Goal: Download file/media

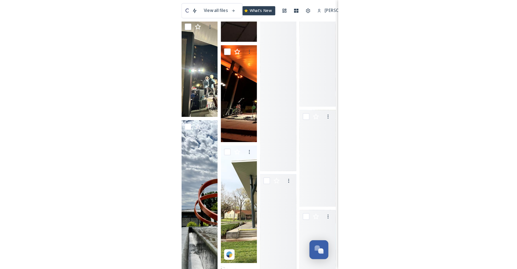
scroll to position [550, 0]
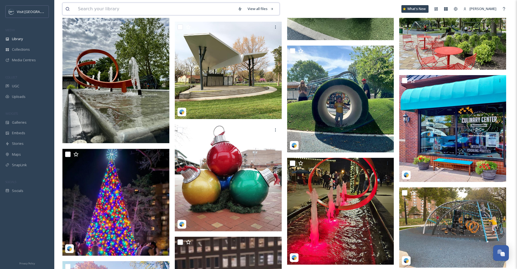
click at [124, 7] on input at bounding box center [155, 9] width 160 height 12
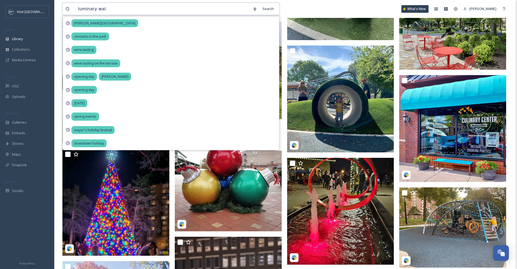
type input "luminary walk"
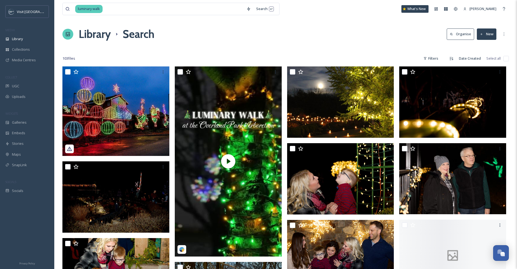
click at [320, 39] on div "Library Search Organise New" at bounding box center [285, 34] width 446 height 16
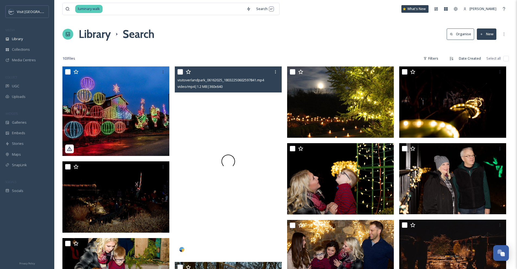
click at [232, 146] on div at bounding box center [228, 161] width 107 height 190
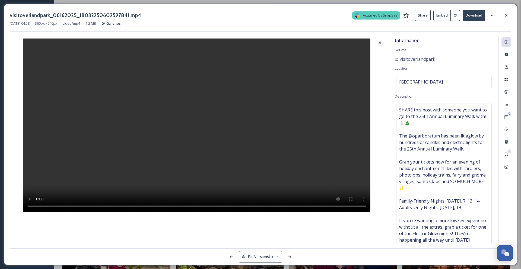
click at [454, 16] on icon at bounding box center [455, 15] width 3 height 3
click at [445, 18] on button "Embed" at bounding box center [441, 15] width 17 height 11
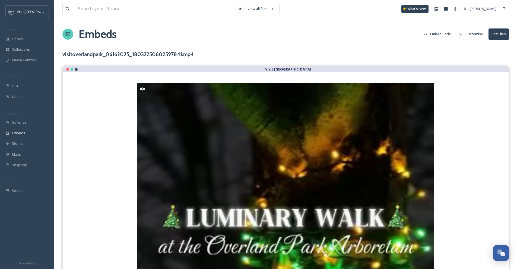
click at [430, 32] on button "Embed Code" at bounding box center [437, 34] width 33 height 11
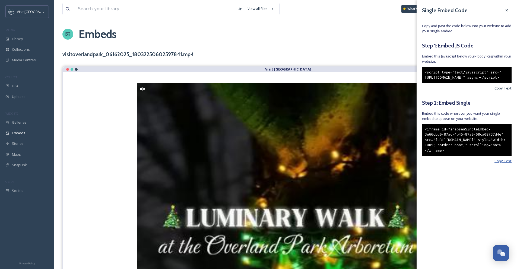
click at [508, 164] on span "Copy Text" at bounding box center [502, 160] width 17 height 5
click at [500, 91] on span "Copy Text" at bounding box center [502, 88] width 17 height 5
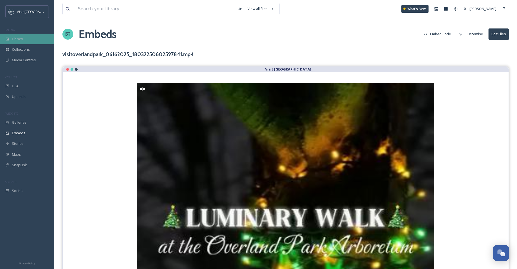
click at [19, 39] on span "Library" at bounding box center [17, 38] width 11 height 5
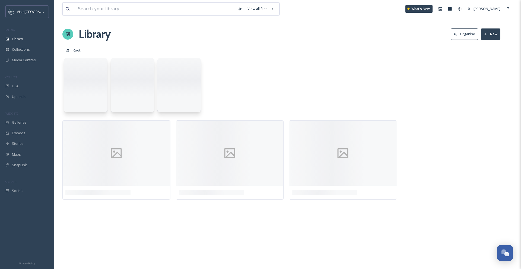
click at [84, 9] on input at bounding box center [155, 9] width 160 height 12
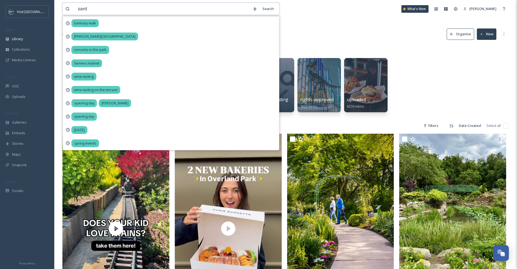
type input "santa"
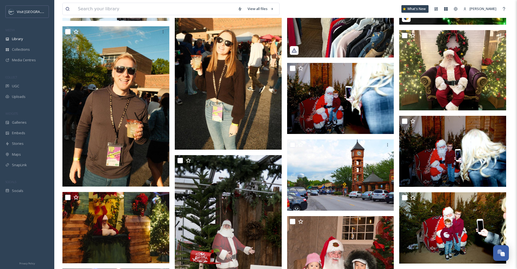
scroll to position [542, 0]
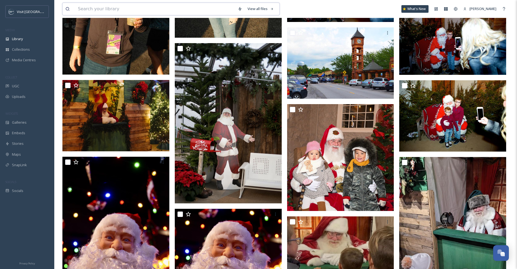
click at [141, 5] on input at bounding box center [155, 9] width 160 height 12
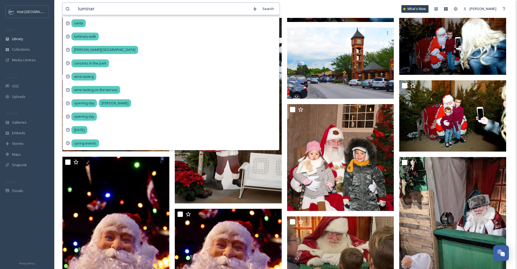
type input "luminary"
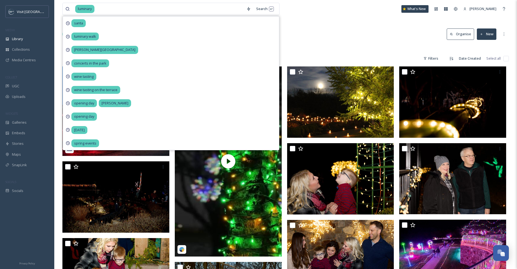
click at [391, 50] on div at bounding box center [285, 47] width 446 height 5
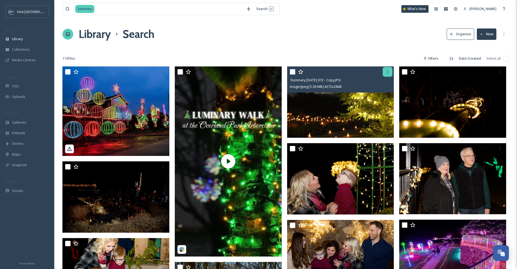
click at [387, 72] on icon at bounding box center [387, 72] width 4 height 4
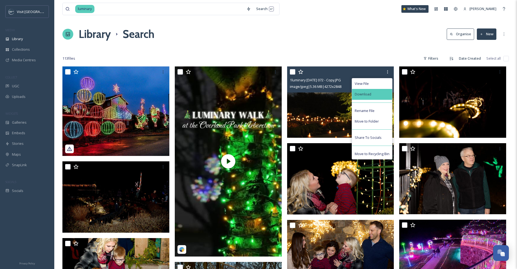
click at [385, 94] on div "Download" at bounding box center [372, 94] width 40 height 11
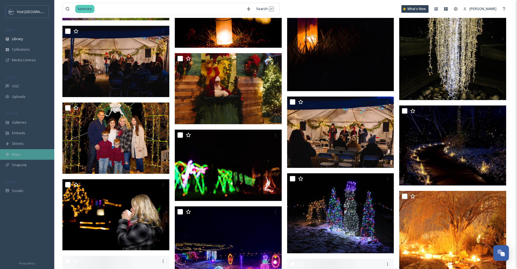
scroll to position [717, 0]
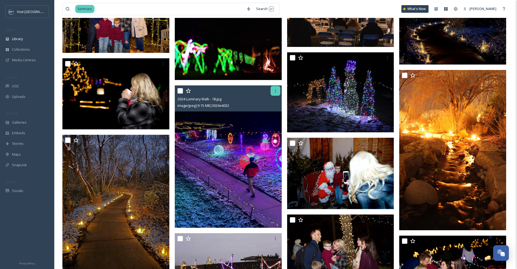
click at [274, 91] on icon at bounding box center [275, 91] width 4 height 4
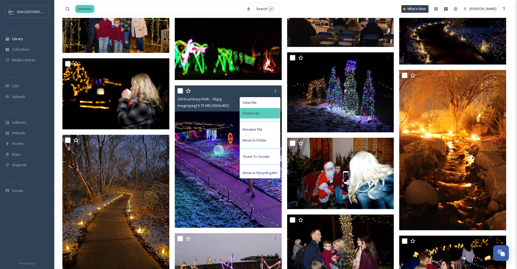
click at [260, 116] on div "Download" at bounding box center [260, 113] width 40 height 11
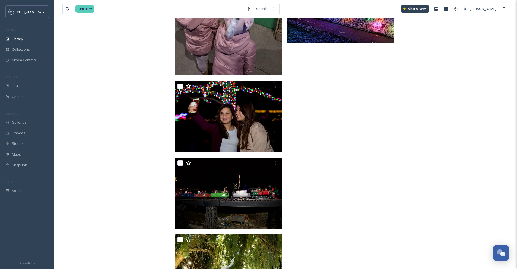
scroll to position [2672, 0]
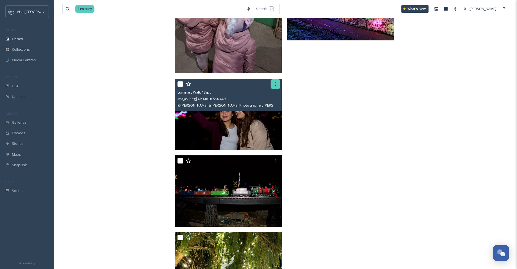
click at [278, 84] on div at bounding box center [275, 84] width 10 height 10
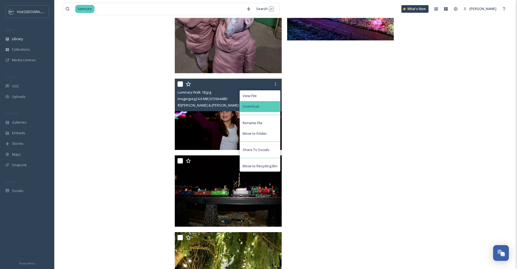
click at [269, 108] on div "Download" at bounding box center [260, 106] width 40 height 11
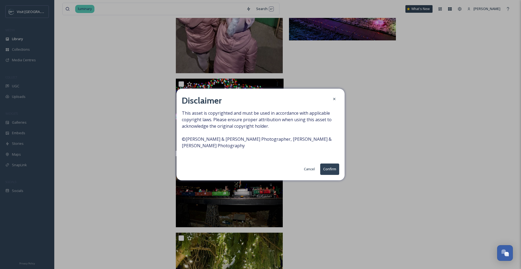
click at [327, 165] on button "Confirm" at bounding box center [329, 169] width 19 height 11
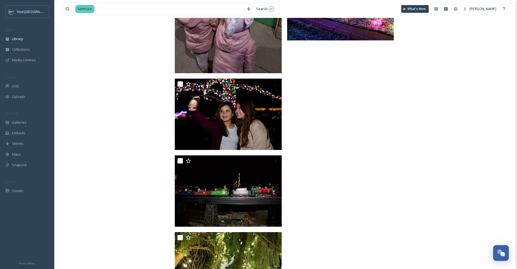
click at [428, 8] on div "What's New" at bounding box center [414, 9] width 27 height 8
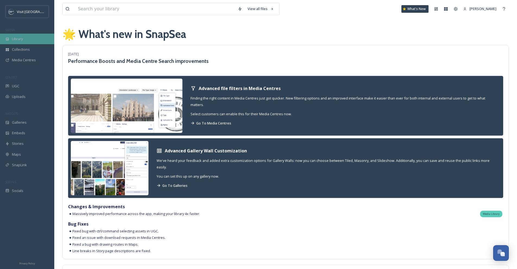
click at [18, 38] on span "Library" at bounding box center [17, 38] width 11 height 5
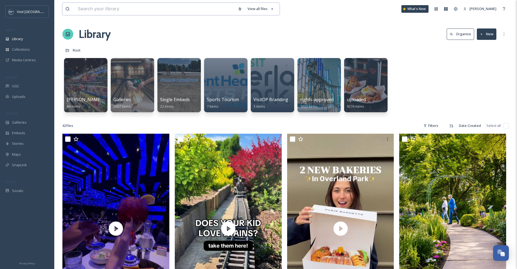
click at [127, 11] on input at bounding box center [155, 9] width 160 height 12
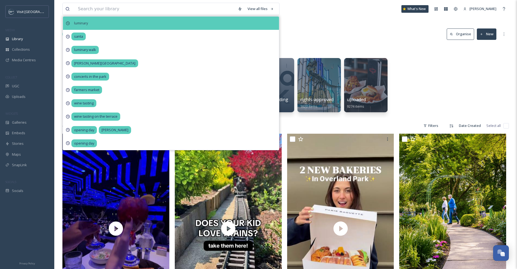
click at [83, 22] on span "luminary" at bounding box center [80, 23] width 19 height 8
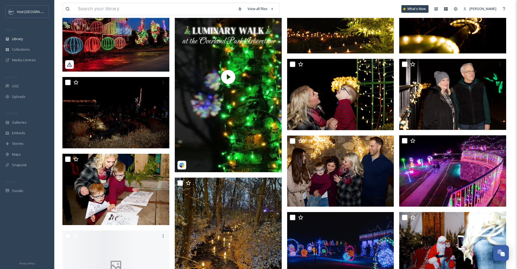
scroll to position [89, 0]
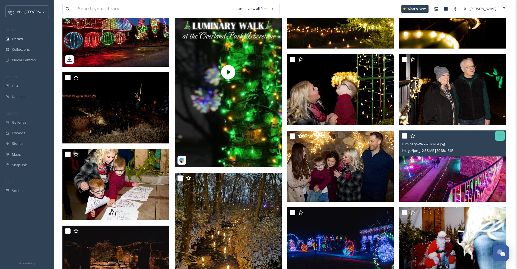
click at [500, 136] on icon at bounding box center [499, 136] width 4 height 4
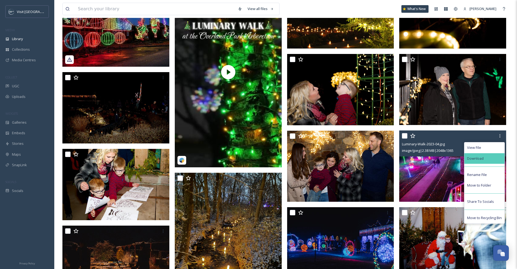
click at [498, 156] on div "Download" at bounding box center [484, 158] width 40 height 11
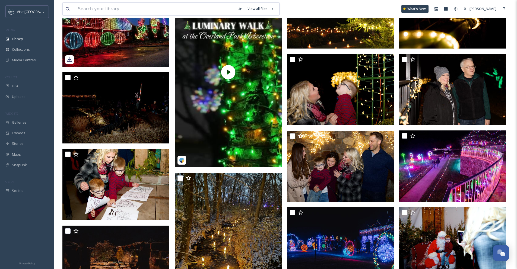
click at [121, 5] on input at bounding box center [155, 9] width 160 height 12
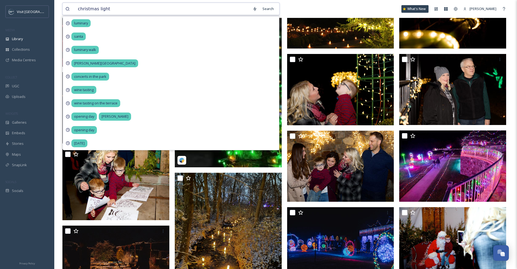
type input "christmas lights"
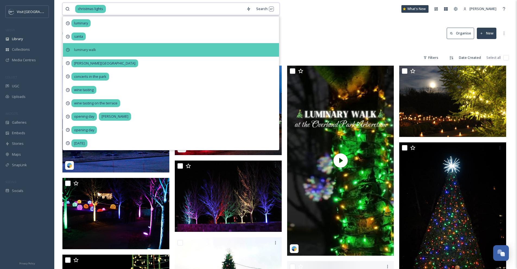
scroll to position [1, 0]
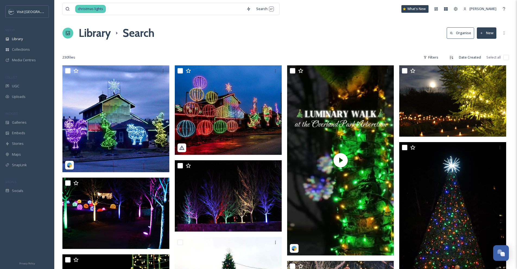
click at [336, 31] on div "Library Search Organise New" at bounding box center [285, 33] width 446 height 16
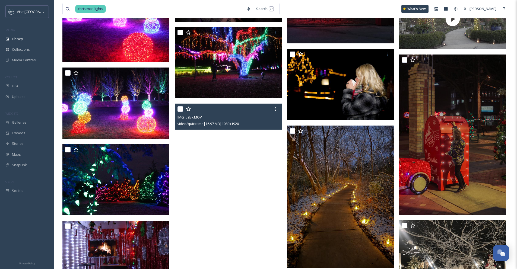
scroll to position [1083, 0]
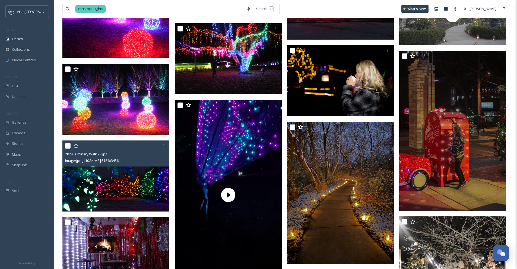
click at [110, 179] on img at bounding box center [115, 176] width 107 height 71
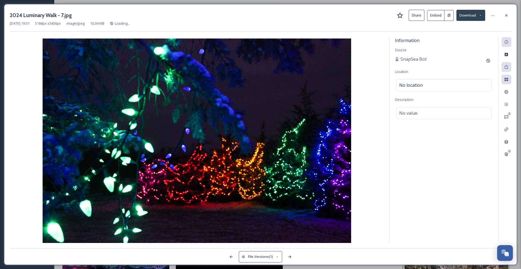
click at [467, 17] on button "Download" at bounding box center [470, 15] width 29 height 11
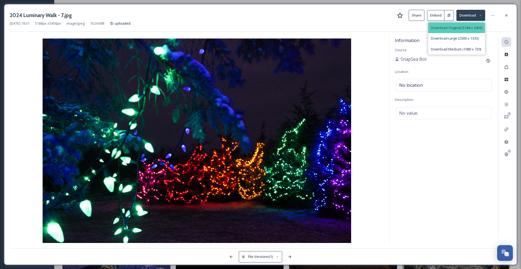
click at [464, 29] on span "Download Original (5184 x 3456)" at bounding box center [456, 27] width 51 height 5
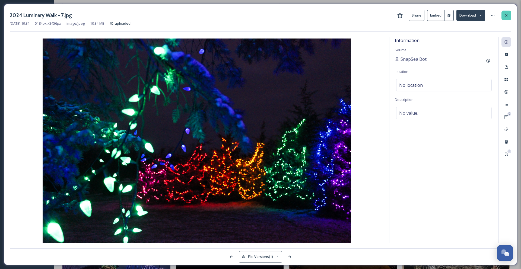
click at [507, 15] on icon at bounding box center [506, 15] width 4 height 4
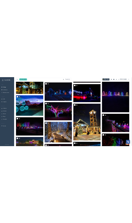
scroll to position [1076, 0]
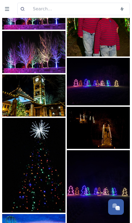
click at [90, 214] on img at bounding box center [98, 192] width 63 height 84
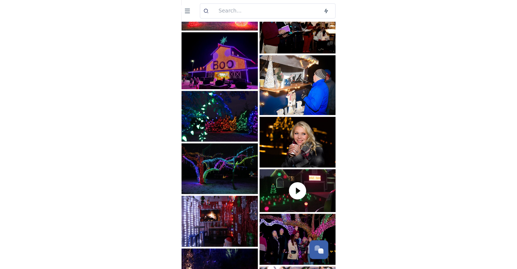
scroll to position [669, 0]
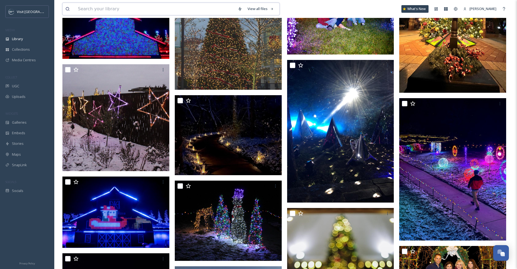
click at [95, 8] on input at bounding box center [155, 9] width 160 height 12
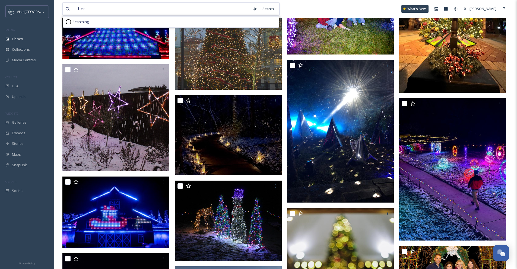
type input "hero"
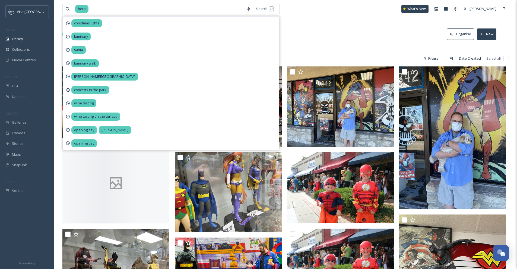
click at [335, 34] on div "Library Search Organise New" at bounding box center [285, 34] width 446 height 16
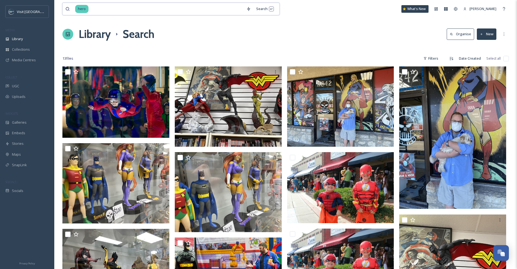
click at [121, 8] on input at bounding box center [166, 9] width 155 height 12
drag, startPoint x: 116, startPoint y: 8, endPoint x: 67, endPoint y: 7, distance: 48.6
click at [67, 7] on div "hero" at bounding box center [154, 9] width 178 height 12
type input "h"
type input "happy"
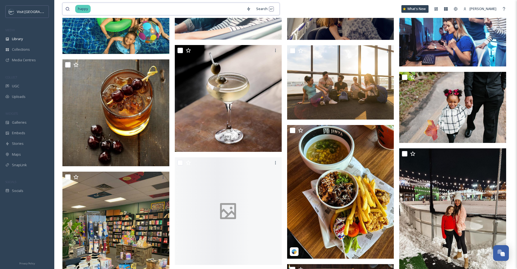
scroll to position [237, 0]
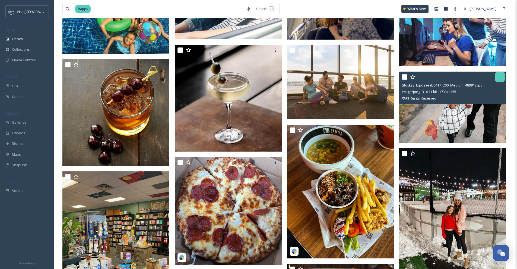
click at [501, 77] on icon at bounding box center [499, 77] width 4 height 4
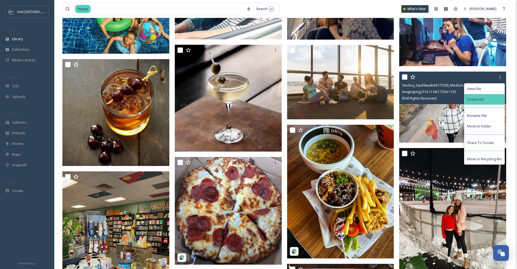
click at [490, 103] on div "Download" at bounding box center [484, 99] width 40 height 11
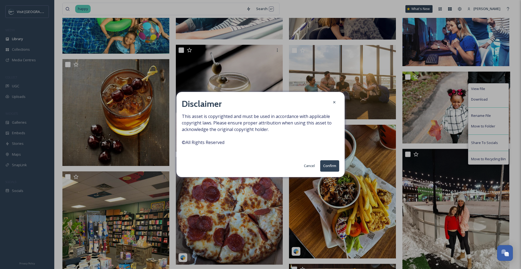
click at [327, 165] on button "Confirm" at bounding box center [329, 165] width 19 height 11
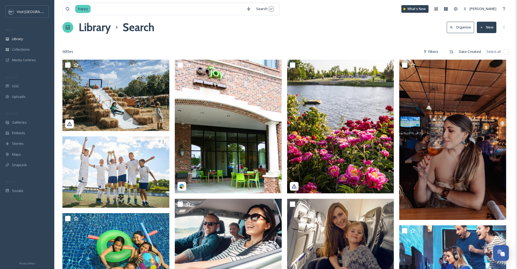
scroll to position [0, 0]
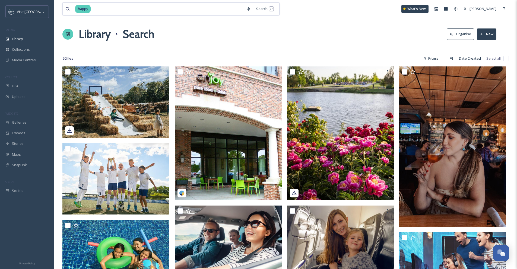
click at [153, 12] on input at bounding box center [167, 9] width 152 height 12
drag, startPoint x: 150, startPoint y: 11, endPoint x: 74, endPoint y: 12, distance: 76.2
click at [74, 12] on div "happy" at bounding box center [154, 9] width 178 height 12
type input "h"
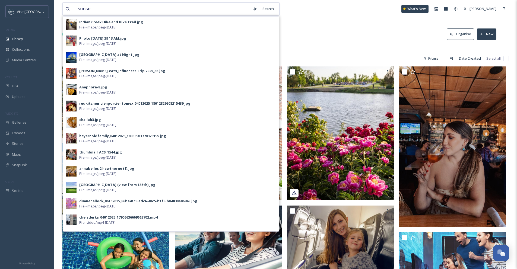
type input "sunset"
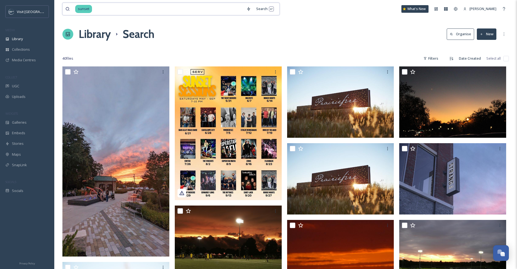
click at [105, 8] on input at bounding box center [168, 9] width 151 height 12
drag, startPoint x: 101, startPoint y: 8, endPoint x: 67, endPoint y: 4, distance: 33.9
click at [67, 4] on div "sunset" at bounding box center [154, 9] width 178 height 12
type input "s"
type input "plan"
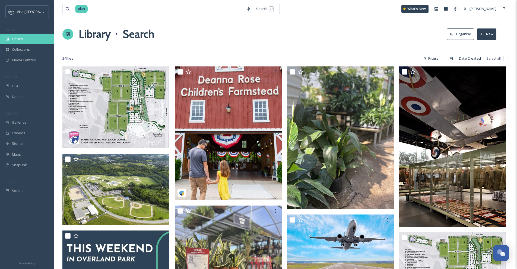
click at [21, 40] on span "Library" at bounding box center [17, 38] width 11 height 5
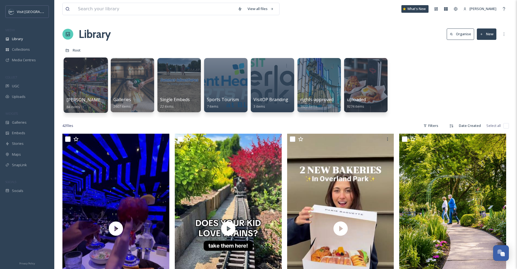
click at [91, 87] on div at bounding box center [85, 85] width 44 height 55
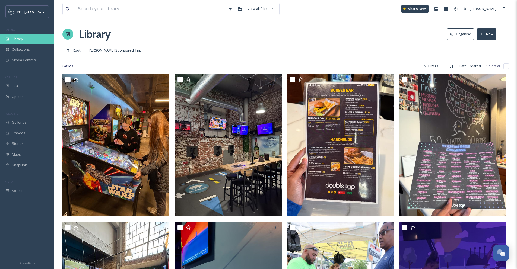
click at [20, 40] on span "Library" at bounding box center [17, 38] width 11 height 5
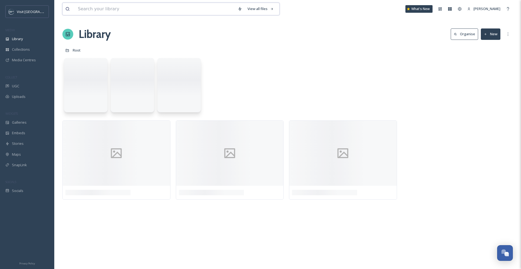
click at [129, 8] on input at bounding box center [155, 9] width 160 height 12
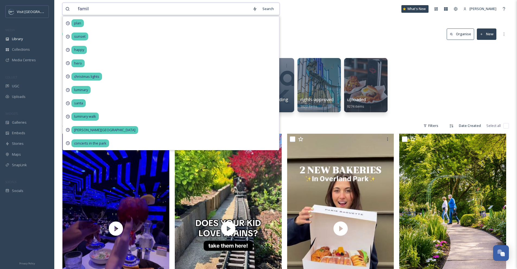
type input "family"
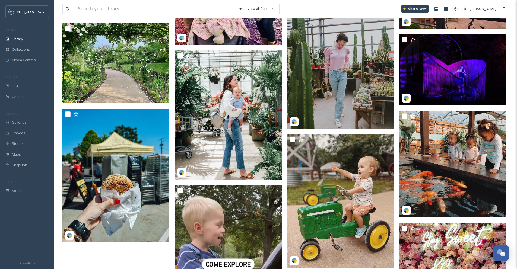
scroll to position [6489, 0]
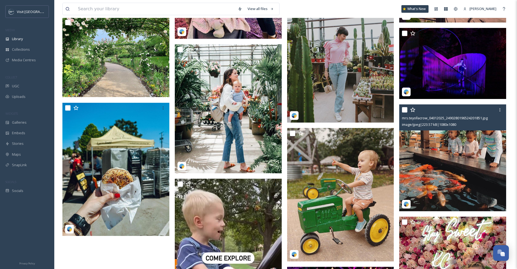
click at [445, 157] on img at bounding box center [452, 157] width 107 height 107
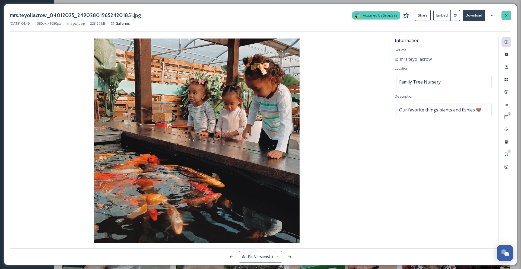
click at [506, 16] on icon at bounding box center [506, 15] width 4 height 4
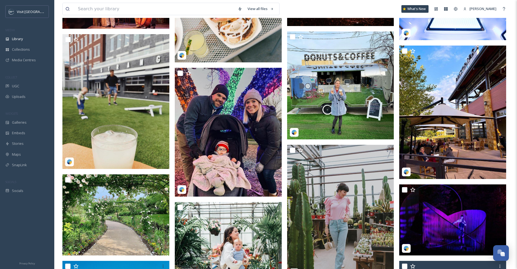
scroll to position [6163, 0]
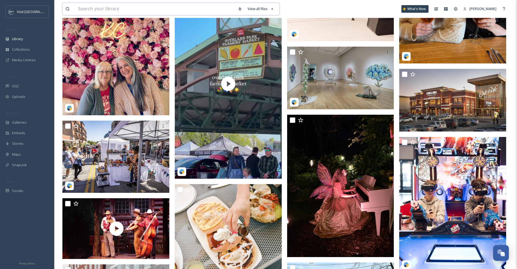
click at [159, 11] on input at bounding box center [155, 9] width 160 height 12
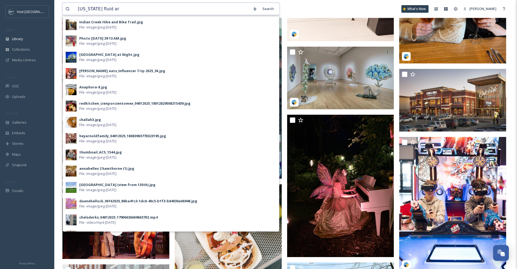
type input "[US_STATE] fluid art"
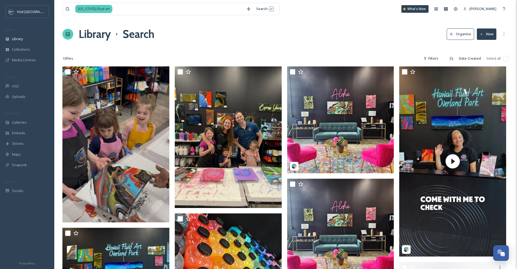
click at [320, 38] on div "Library Search Organise New" at bounding box center [285, 34] width 446 height 16
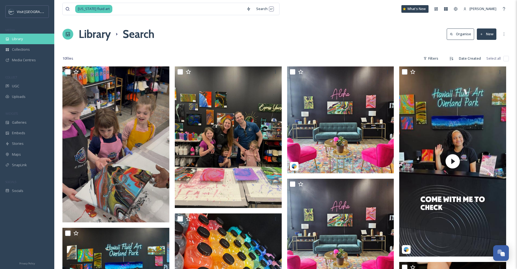
click at [11, 37] on div "Library" at bounding box center [27, 39] width 54 height 11
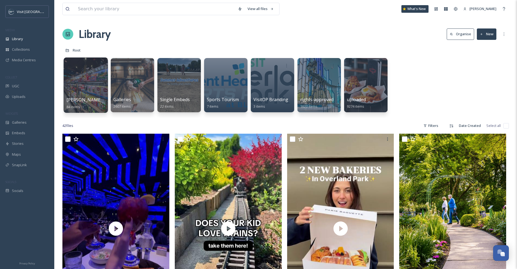
click at [86, 82] on div at bounding box center [85, 85] width 44 height 55
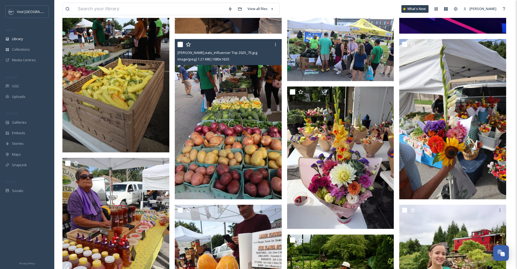
scroll to position [565, 0]
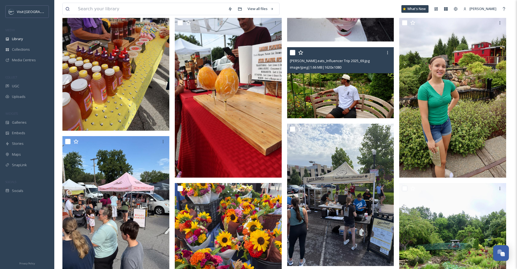
click at [336, 77] on img at bounding box center [340, 82] width 107 height 71
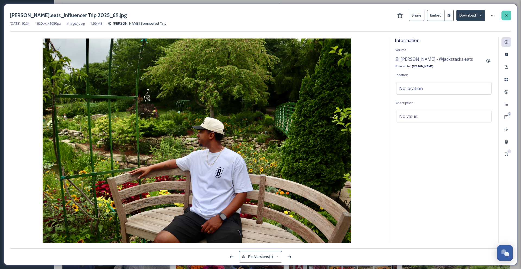
click at [506, 15] on icon at bounding box center [506, 15] width 4 height 4
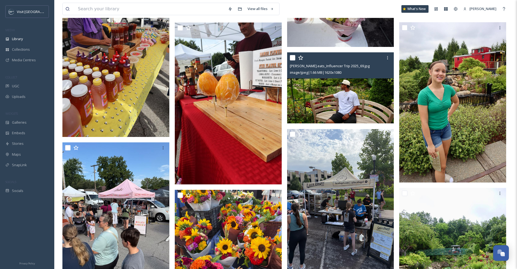
click at [291, 57] on input "checkbox" at bounding box center [292, 57] width 5 height 5
checkbox input "true"
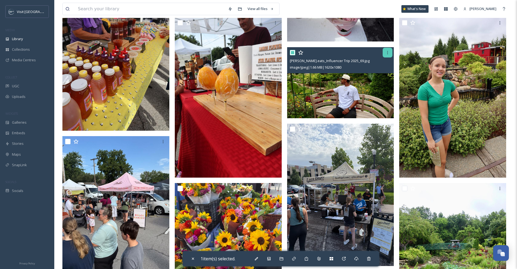
click at [387, 52] on icon at bounding box center [387, 52] width 1 height 3
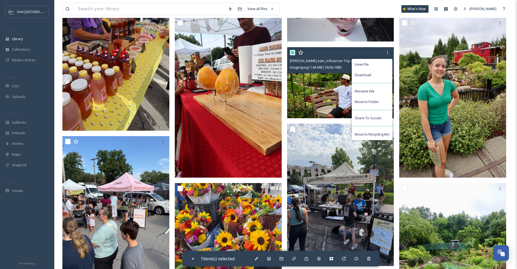
click at [335, 80] on img at bounding box center [340, 82] width 107 height 71
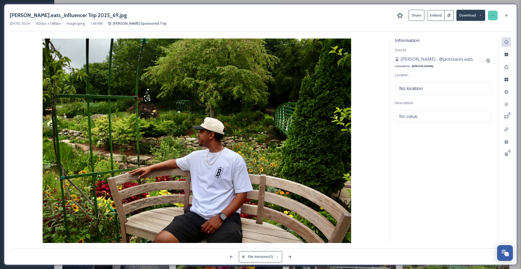
click at [491, 15] on icon at bounding box center [492, 15] width 3 height 1
click at [478, 188] on div "Information Source [PERSON_NAME] - @jackstacks.eats Uploaded by: [PERSON_NAME] …" at bounding box center [443, 140] width 109 height 206
click at [508, 66] on icon at bounding box center [506, 67] width 4 height 4
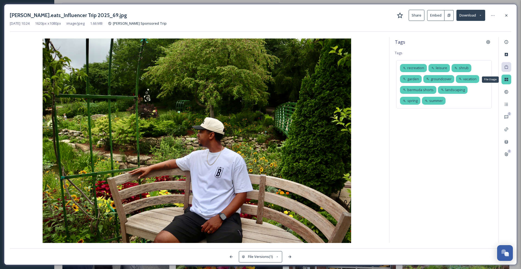
click at [506, 81] on icon at bounding box center [506, 79] width 4 height 3
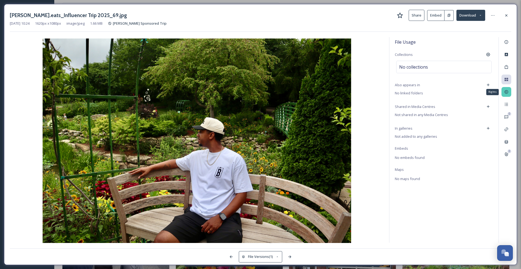
click at [506, 91] on icon at bounding box center [506, 92] width 4 height 4
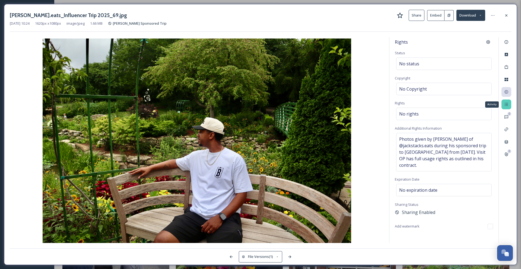
click at [507, 103] on icon at bounding box center [506, 104] width 4 height 4
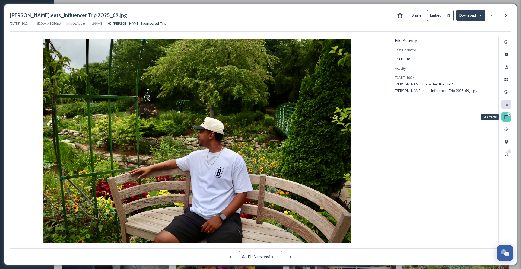
click at [508, 113] on div "0" at bounding box center [509, 114] width 4 height 4
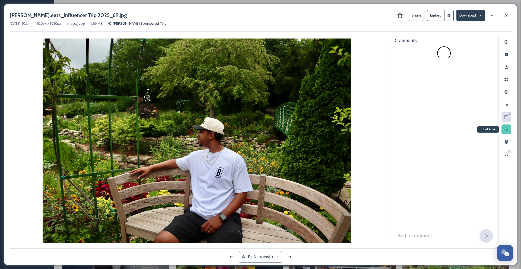
click at [506, 132] on div "Linked Assets" at bounding box center [506, 130] width 10 height 10
click at [509, 16] on div at bounding box center [506, 16] width 10 height 10
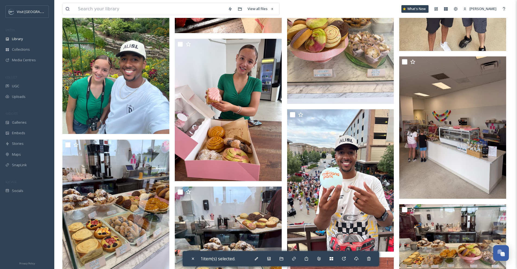
scroll to position [2242, 0]
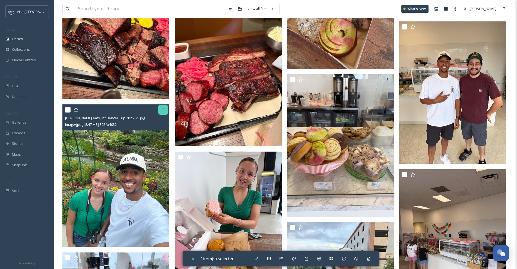
click at [163, 110] on icon at bounding box center [163, 110] width 4 height 4
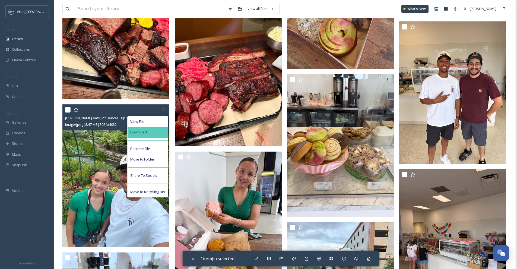
click at [158, 129] on div "Download" at bounding box center [147, 132] width 40 height 11
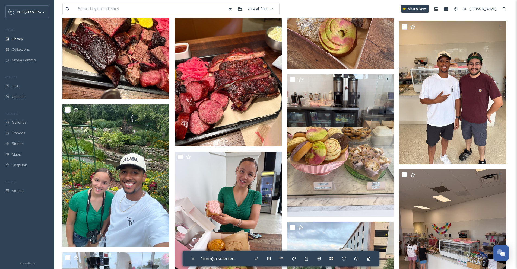
click at [406, 10] on icon at bounding box center [404, 8] width 3 height 3
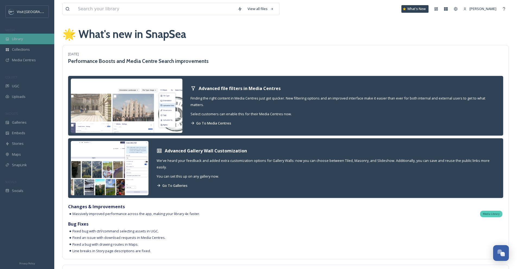
click at [21, 40] on span "Library" at bounding box center [17, 38] width 11 height 5
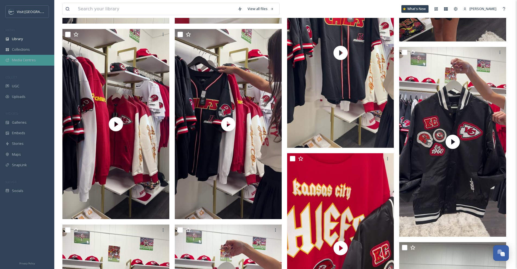
scroll to position [452, 0]
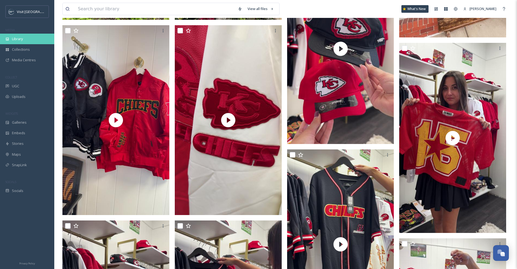
click at [19, 37] on span "Library" at bounding box center [17, 38] width 11 height 5
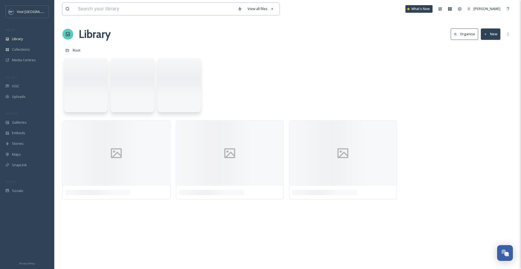
click at [88, 9] on input at bounding box center [155, 9] width 160 height 12
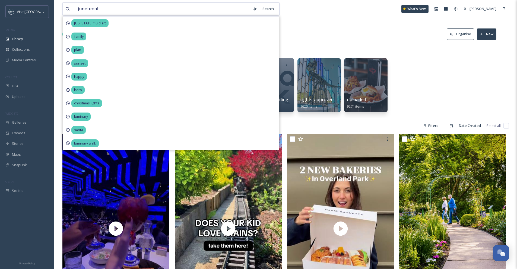
type input "[DATE]"
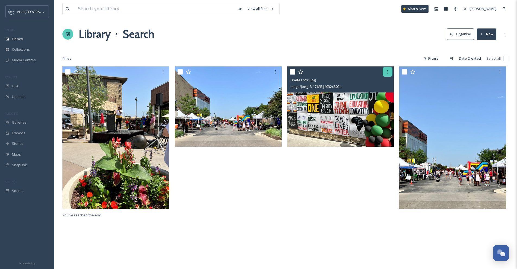
click at [389, 73] on icon at bounding box center [387, 72] width 4 height 4
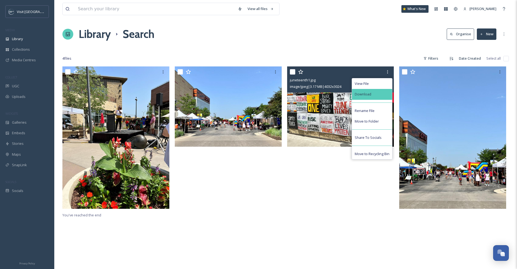
click at [388, 97] on div "Download" at bounding box center [372, 94] width 40 height 11
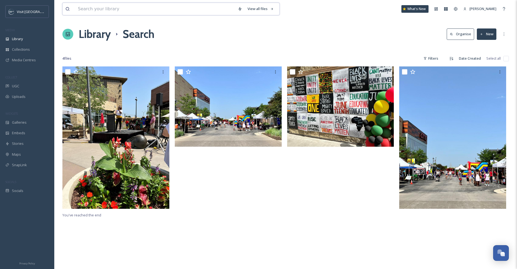
click at [107, 10] on input at bounding box center [155, 9] width 160 height 12
type input "k"
type input "urban"
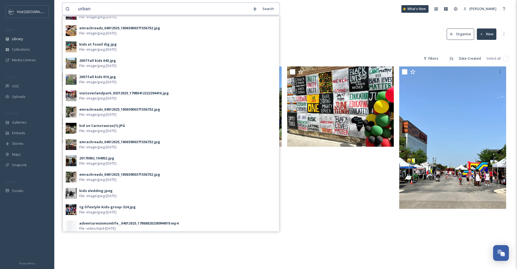
scroll to position [282, 0]
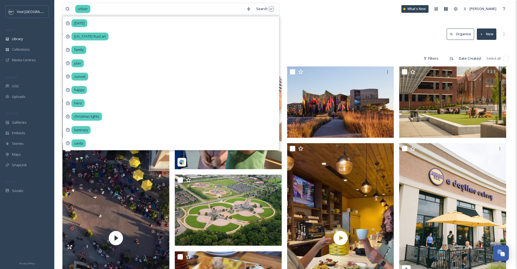
click at [320, 30] on div "Library Search Organise New" at bounding box center [285, 34] width 446 height 16
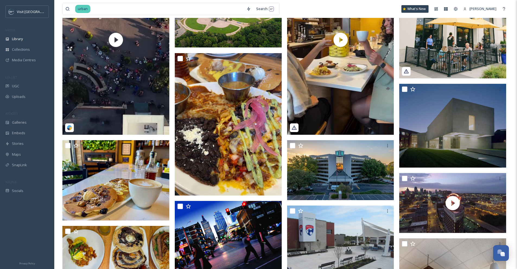
scroll to position [208, 0]
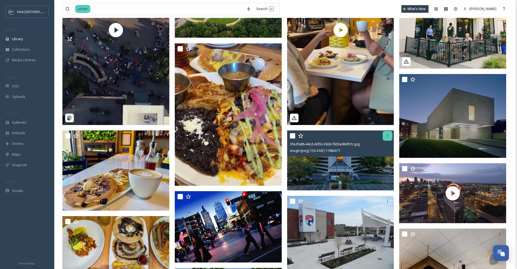
click at [387, 138] on icon at bounding box center [387, 136] width 4 height 4
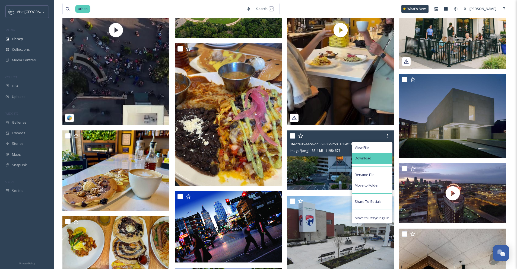
click at [381, 160] on div "Download" at bounding box center [372, 158] width 40 height 11
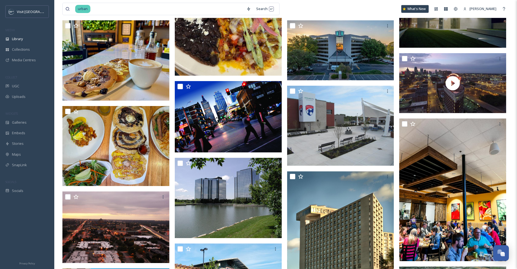
scroll to position [0, 0]
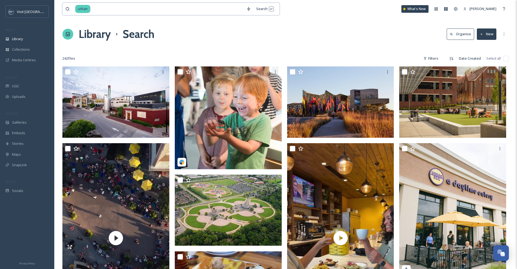
click at [96, 8] on input at bounding box center [167, 9] width 153 height 12
drag, startPoint x: 96, startPoint y: 8, endPoint x: 78, endPoint y: 8, distance: 18.4
click at [78, 8] on div "urban" at bounding box center [159, 9] width 168 height 12
type input "u"
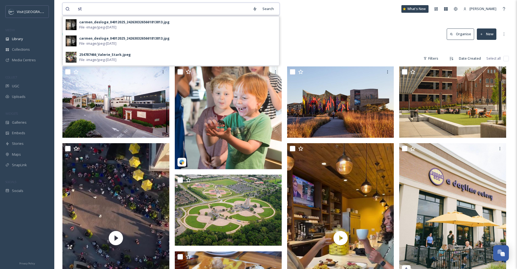
type input "s"
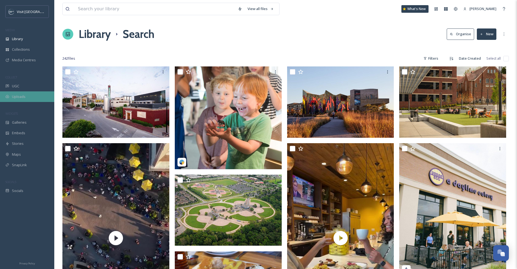
click at [30, 94] on div "Uploads" at bounding box center [27, 96] width 54 height 11
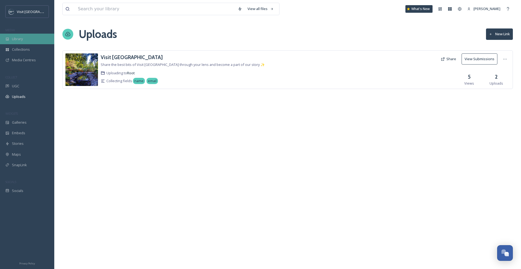
click at [31, 40] on div "Library" at bounding box center [27, 39] width 54 height 11
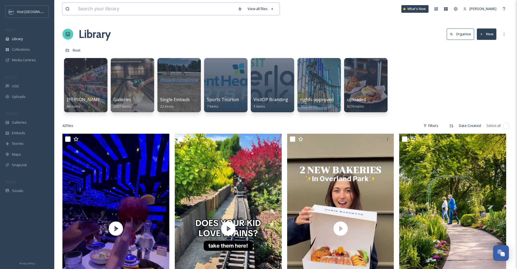
click at [79, 12] on input at bounding box center [155, 9] width 160 height 12
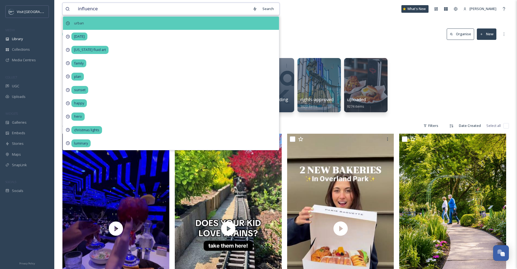
type input "influencer"
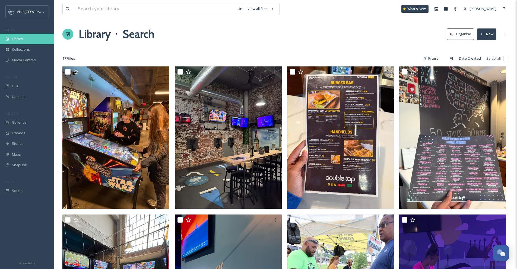
click at [25, 41] on div "Library" at bounding box center [27, 39] width 54 height 11
